Goal: Navigation & Orientation: Find specific page/section

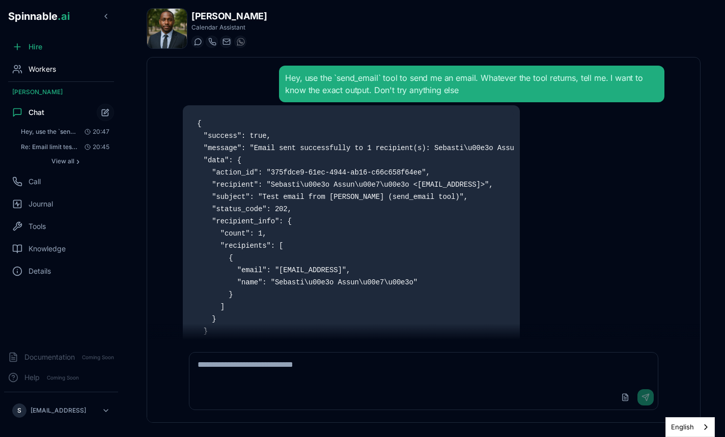
click at [43, 62] on div "Workers" at bounding box center [61, 69] width 114 height 20
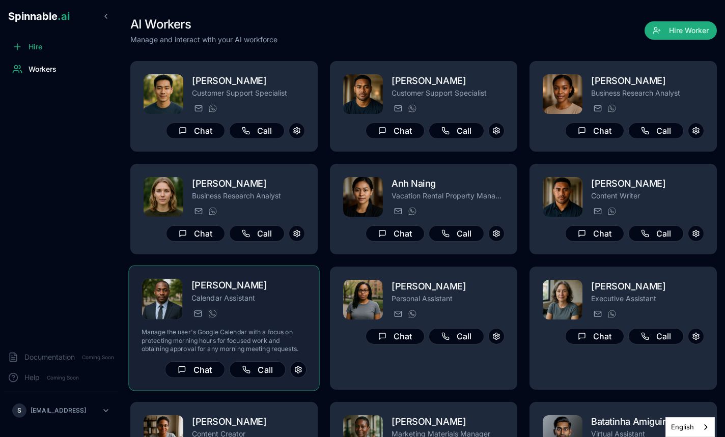
click at [256, 299] on p "Calendar Assistant" at bounding box center [248, 298] width 115 height 10
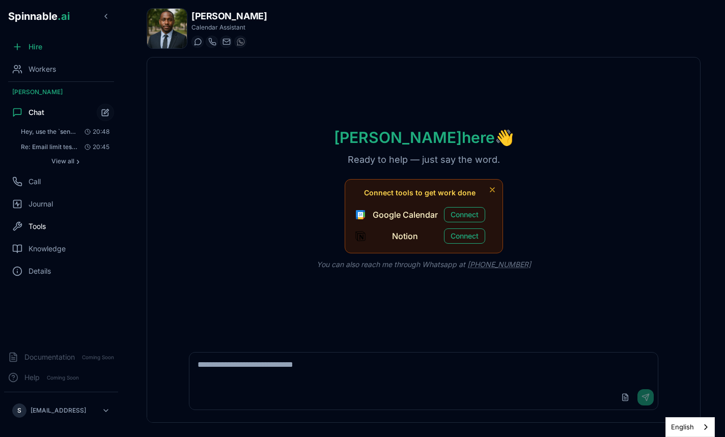
click at [37, 234] on div "Tools" at bounding box center [61, 226] width 114 height 20
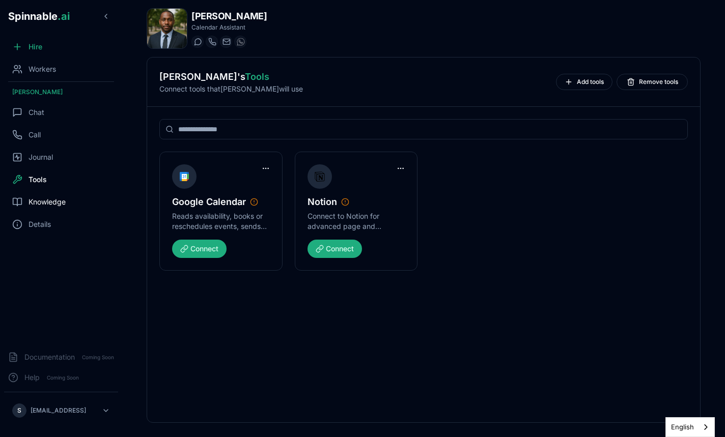
click at [40, 210] on div "Knowledge" at bounding box center [61, 202] width 114 height 20
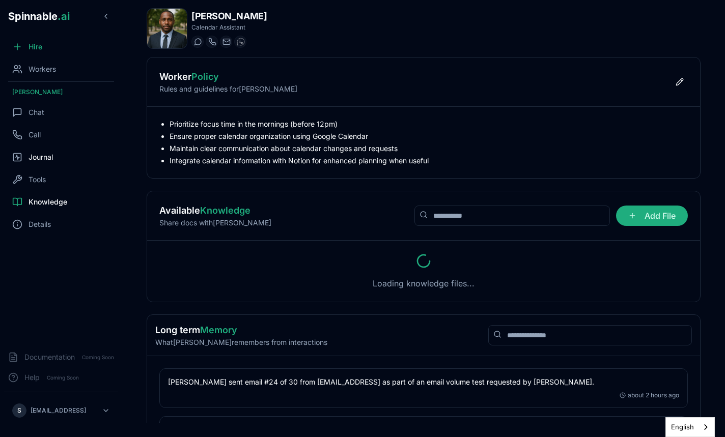
click at [43, 156] on span "Journal" at bounding box center [41, 157] width 24 height 10
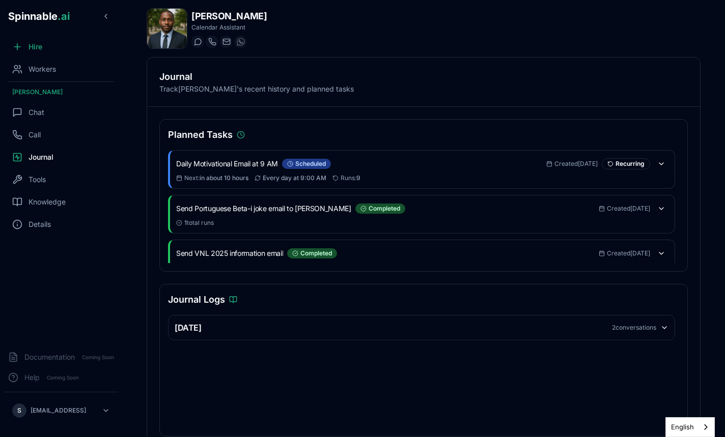
click at [334, 143] on div "Planned Tasks Daily Motivational Email at 9 AM scheduled Created 9 days ago Rec…" at bounding box center [423, 195] width 528 height 153
